Goal: Check status: Check status

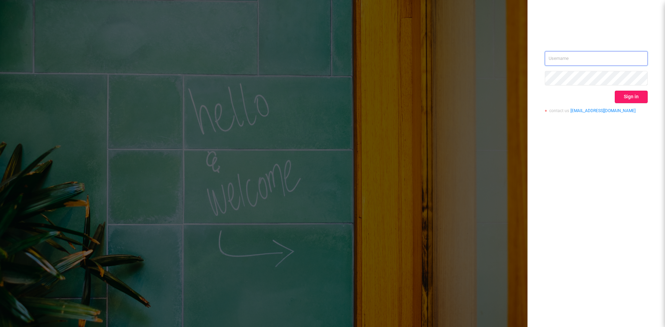
type input "[EMAIL_ADDRESS][DOMAIN_NAME]"
click at [626, 99] on button "Sign in" at bounding box center [631, 97] width 33 height 12
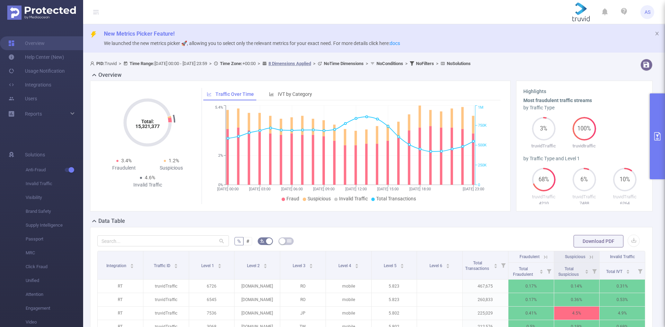
click at [661, 133] on icon "primary" at bounding box center [657, 136] width 8 height 8
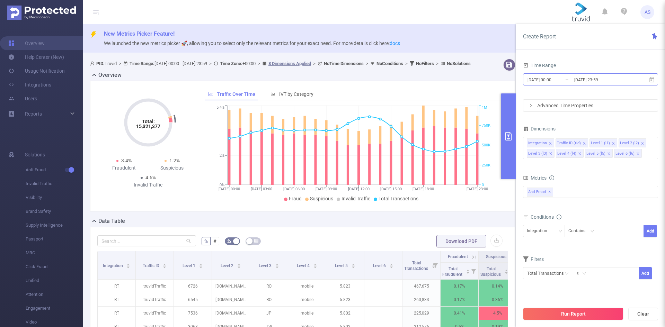
click at [566, 77] on input "[DATE] 00:00" at bounding box center [555, 79] width 56 height 9
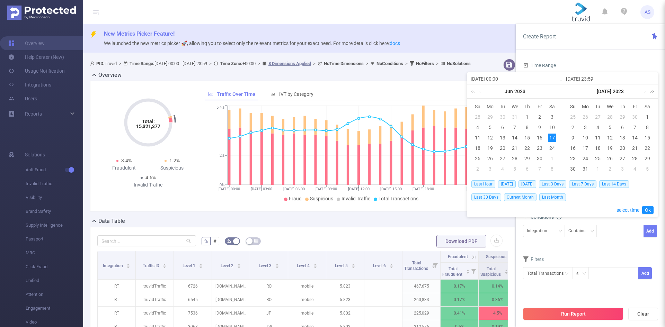
click at [652, 92] on link at bounding box center [650, 92] width 9 height 14
click at [555, 91] on link at bounding box center [555, 92] width 9 height 14
click at [645, 92] on link at bounding box center [645, 92] width 6 height 14
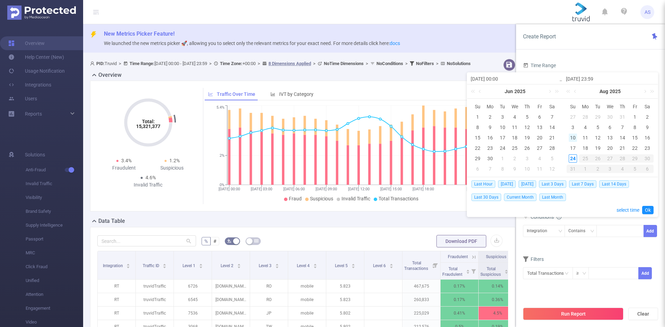
click at [574, 138] on div "10" at bounding box center [573, 138] width 8 height 8
click at [574, 144] on div "17" at bounding box center [573, 148] width 8 height 8
type input "[DATE] 00:00"
type input "[DATE] 23:59"
type input "[DATE] 00:00"
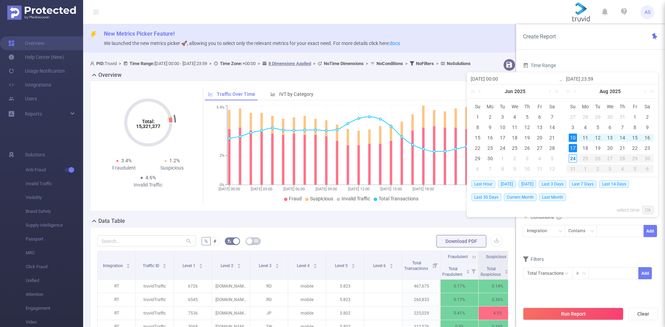
type input "[DATE] 23:59"
click at [479, 158] on div "24" at bounding box center [478, 158] width 8 height 8
click at [479, 148] on div "17" at bounding box center [478, 148] width 8 height 8
type input "[DATE] 00:00"
type input "[DATE] 23:59"
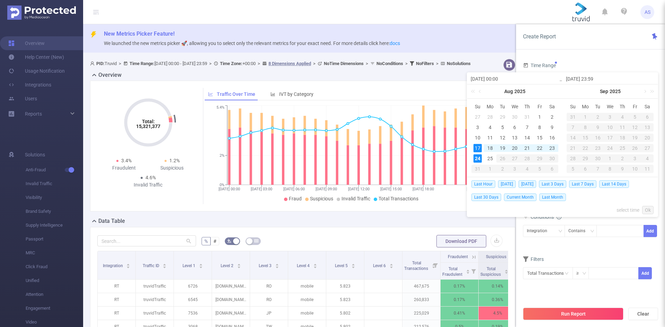
type input "[DATE] 00:00"
type input "[DATE] 23:59"
click at [648, 212] on link "Ok" at bounding box center [647, 210] width 11 height 8
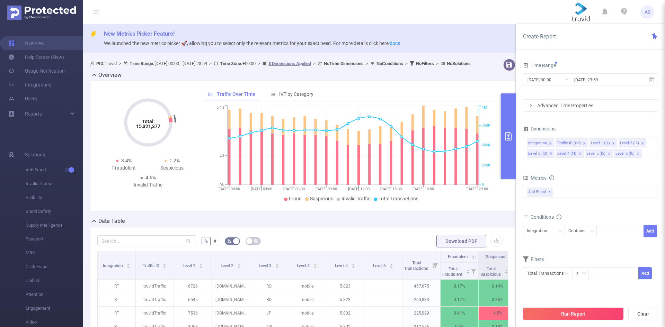
click at [615, 315] on button "Run Report" at bounding box center [573, 314] width 100 height 12
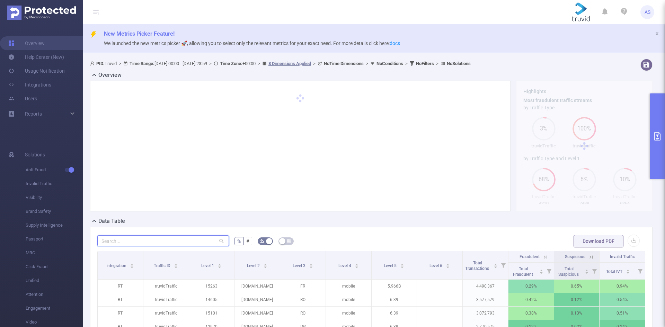
click at [154, 245] on input "text" at bounding box center [163, 241] width 132 height 11
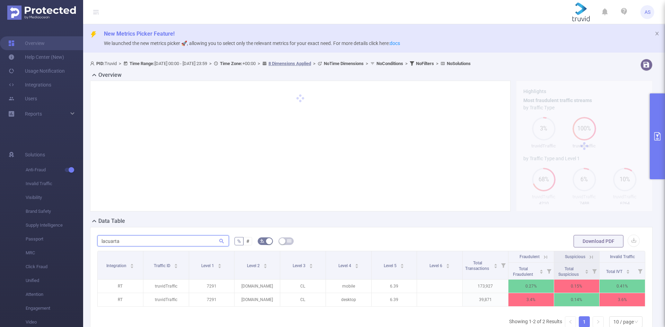
type input "lacuarta"
